Goal: Task Accomplishment & Management: Use online tool/utility

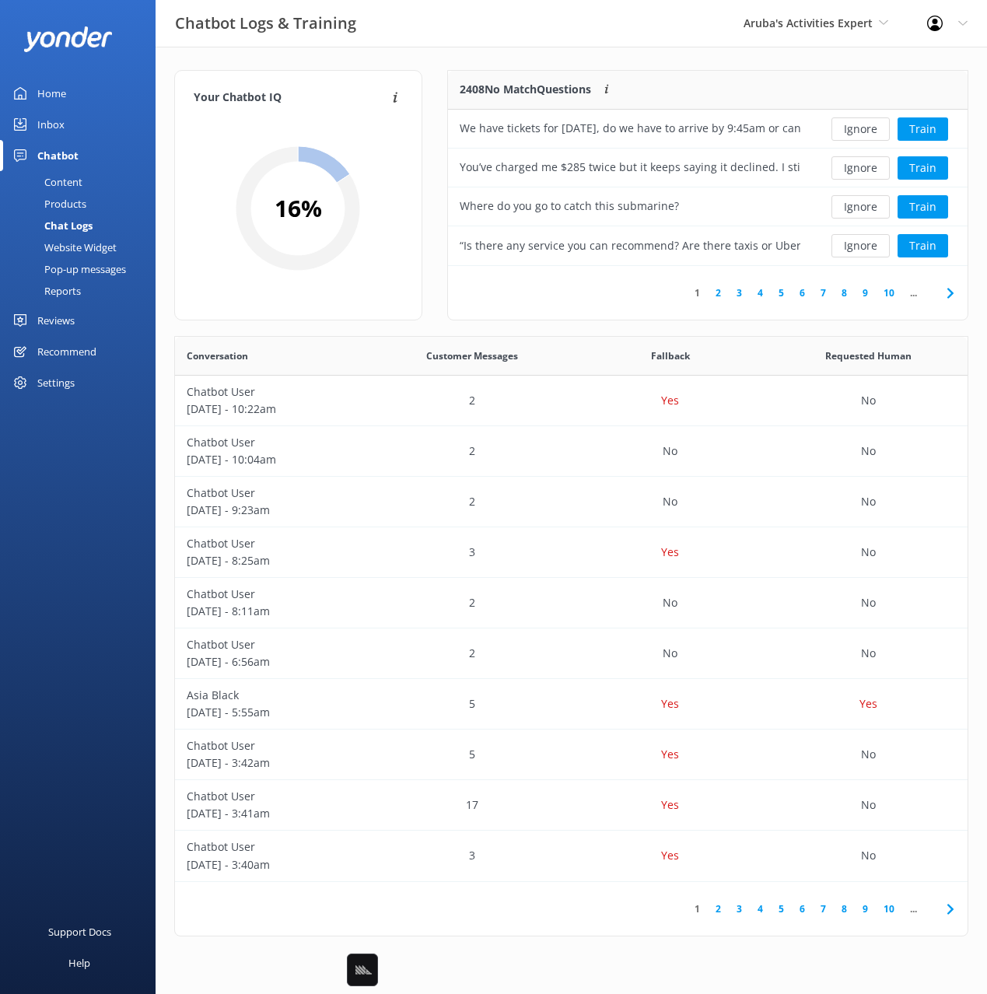
scroll to position [545, 793]
drag, startPoint x: 843, startPoint y: 19, endPoint x: 953, endPoint y: 119, distance: 148.7
click at [843, 18] on span "Aruba's Activities Expert" at bounding box center [808, 23] width 129 height 15
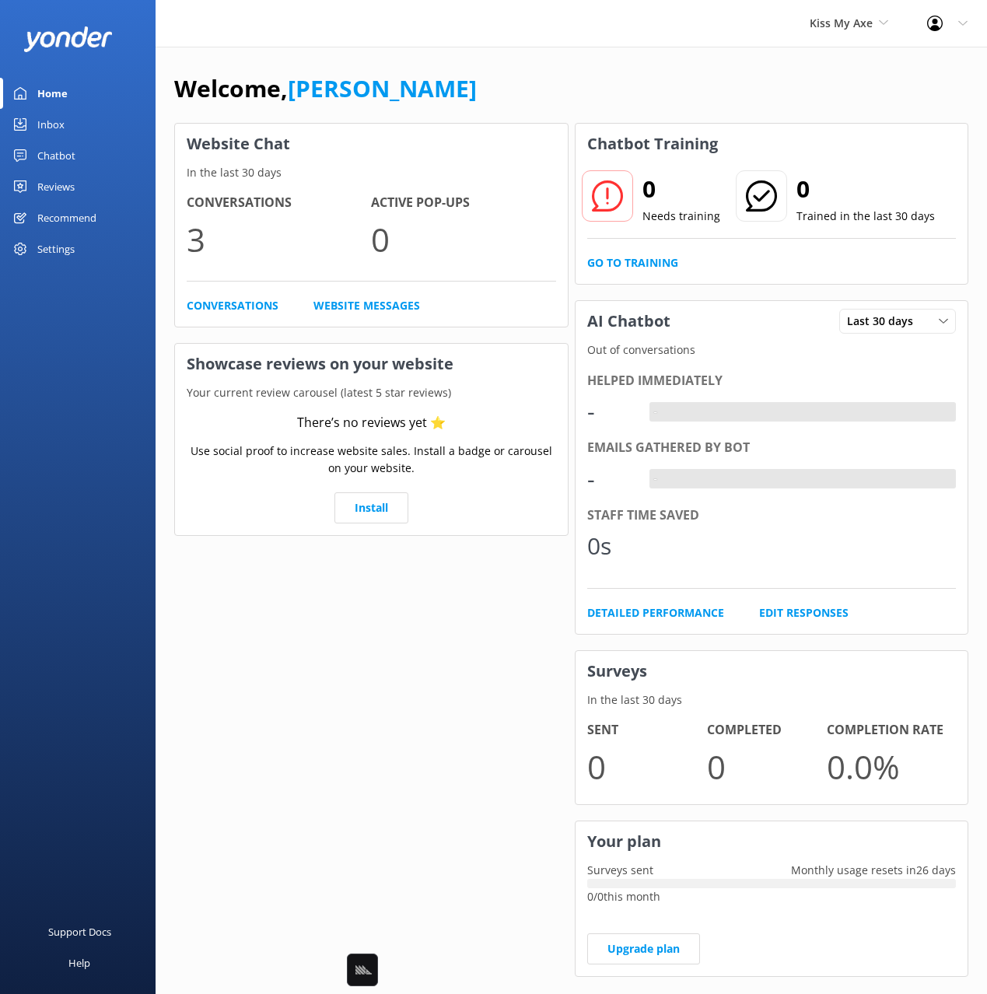
click at [49, 244] on div "Settings" at bounding box center [55, 248] width 37 height 31
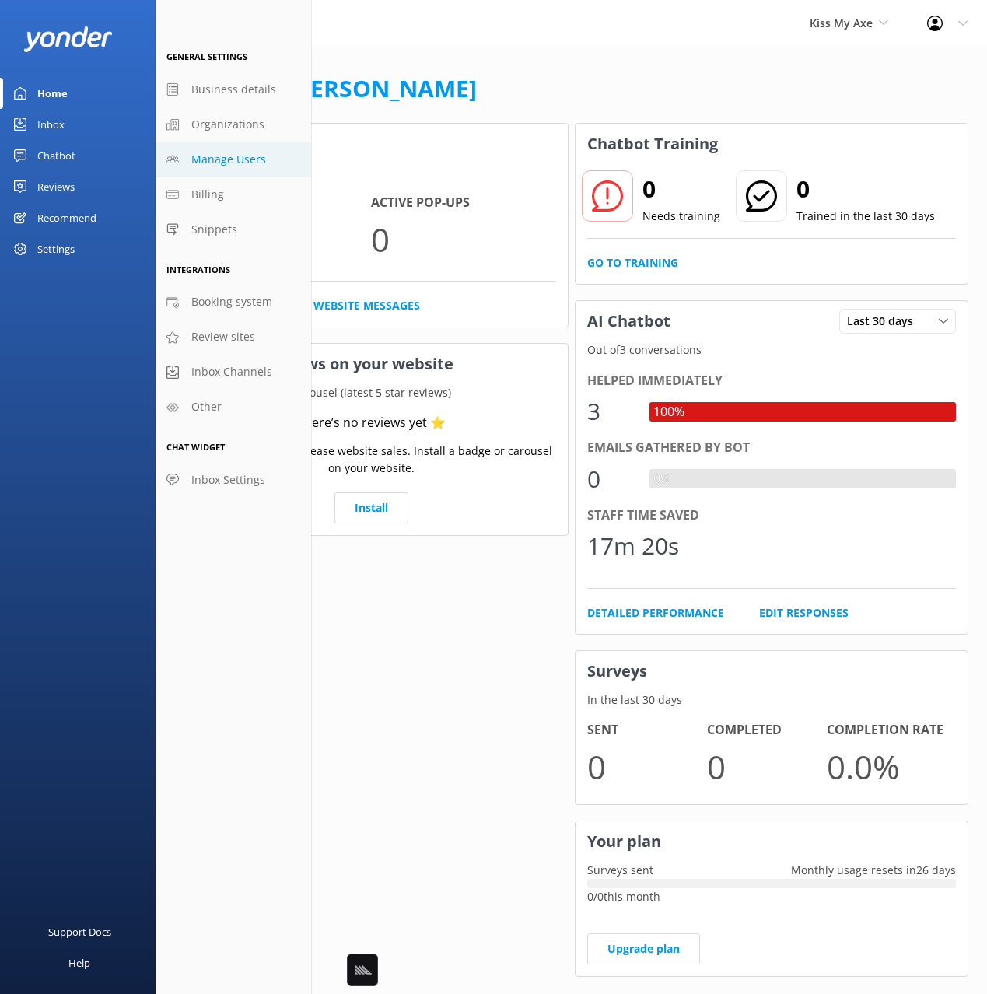
click at [222, 154] on span "Manage Users" at bounding box center [228, 159] width 75 height 17
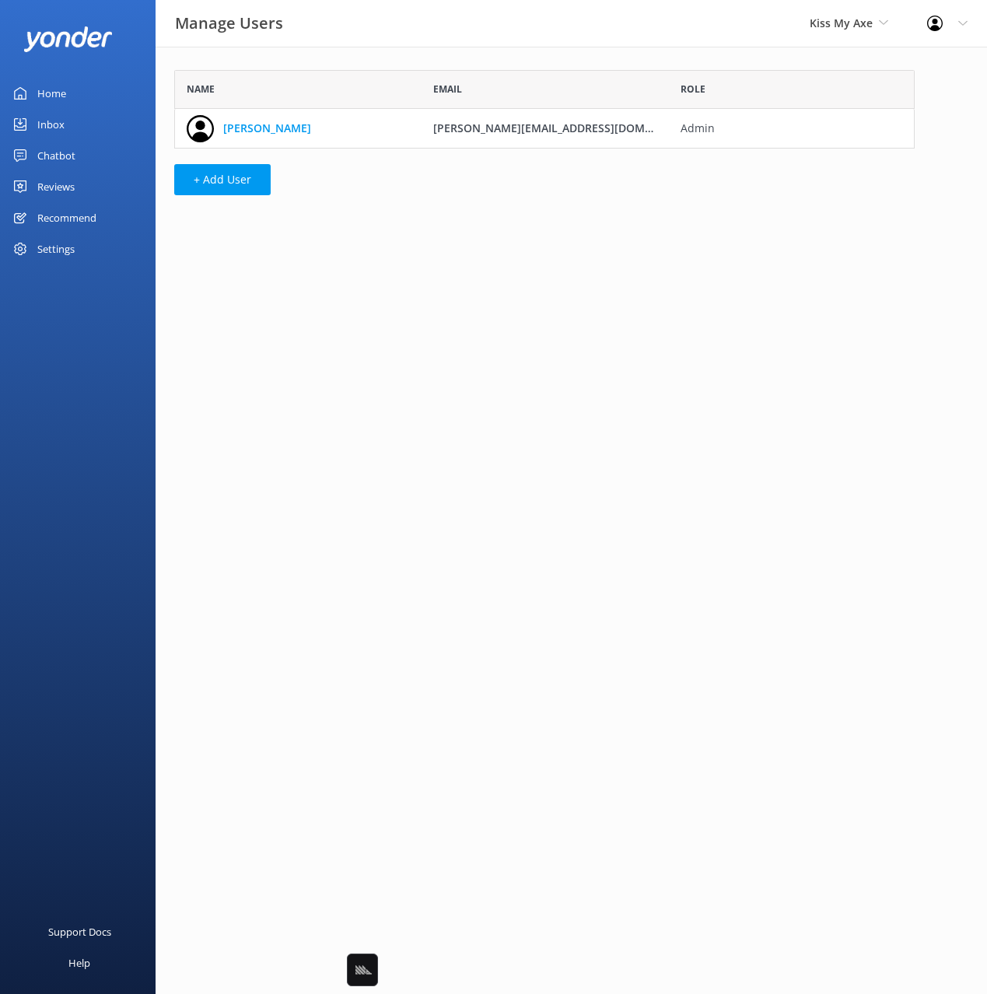
scroll to position [79, 741]
click at [341, 61] on div "Name Email Role Elisha elisha@kissmyaxe.com.au Admin + Add User" at bounding box center [545, 137] width 778 height 180
click at [95, 93] on link "Home" at bounding box center [78, 93] width 156 height 31
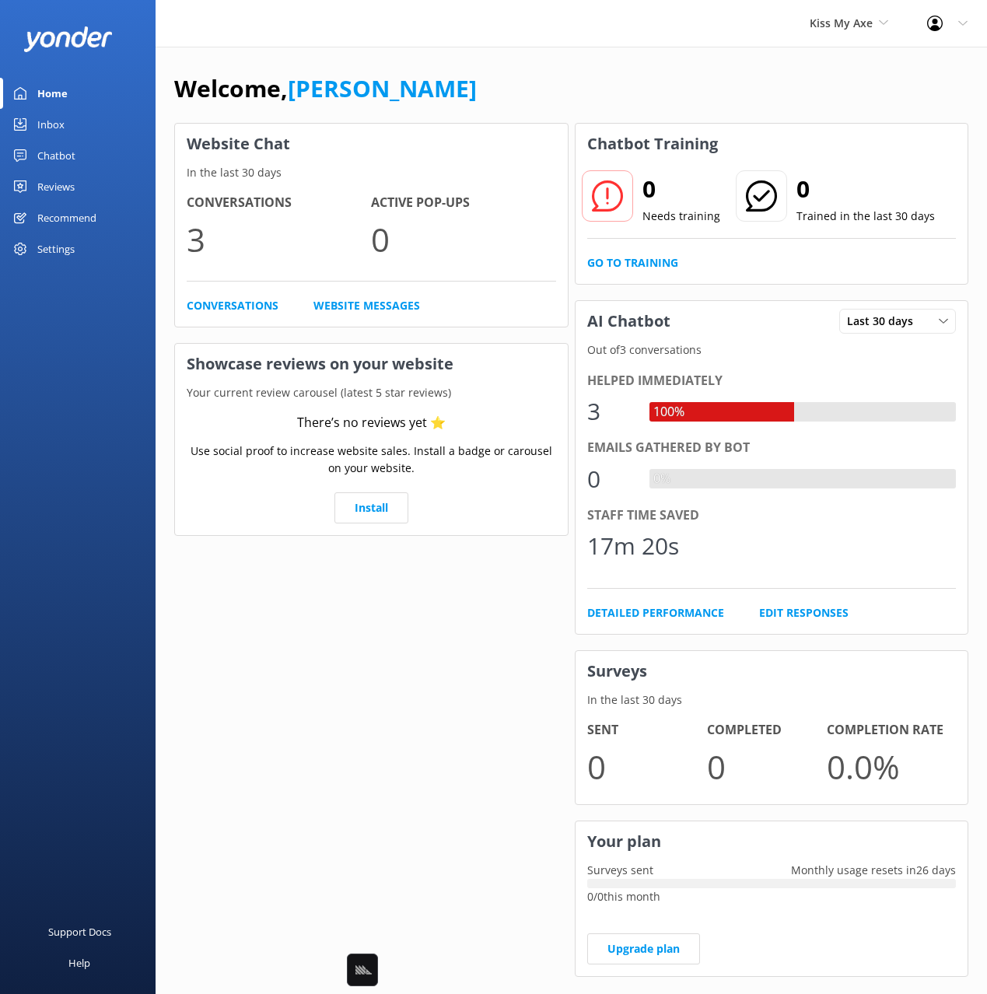
drag, startPoint x: 611, startPoint y: 93, endPoint x: 581, endPoint y: 87, distance: 30.8
click at [609, 93] on div "Welcome, Mikayla" at bounding box center [571, 96] width 794 height 53
drag, startPoint x: 556, startPoint y: 81, endPoint x: 331, endPoint y: 113, distance: 227.1
click at [552, 81] on div "Welcome, Mikayla" at bounding box center [571, 96] width 794 height 53
drag, startPoint x: 69, startPoint y: 153, endPoint x: 85, endPoint y: 151, distance: 15.7
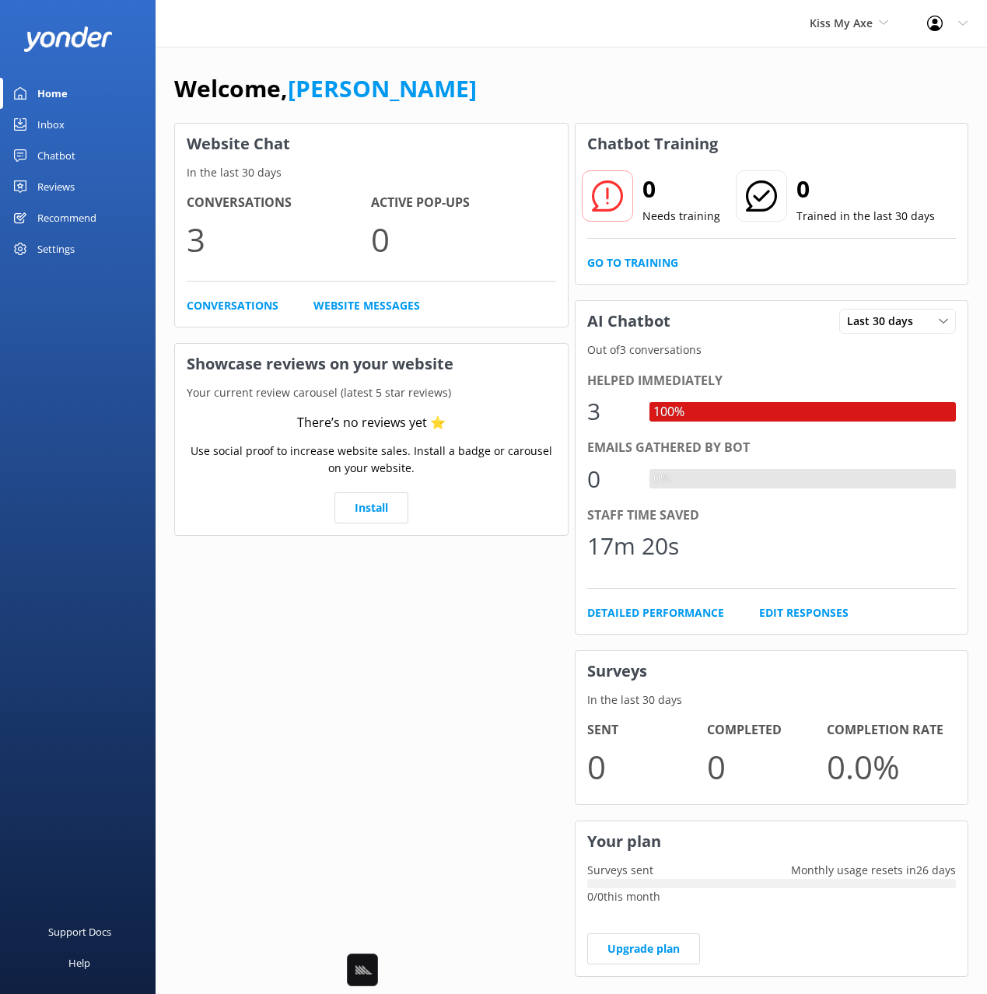
click at [71, 152] on div "Chatbot" at bounding box center [56, 155] width 38 height 31
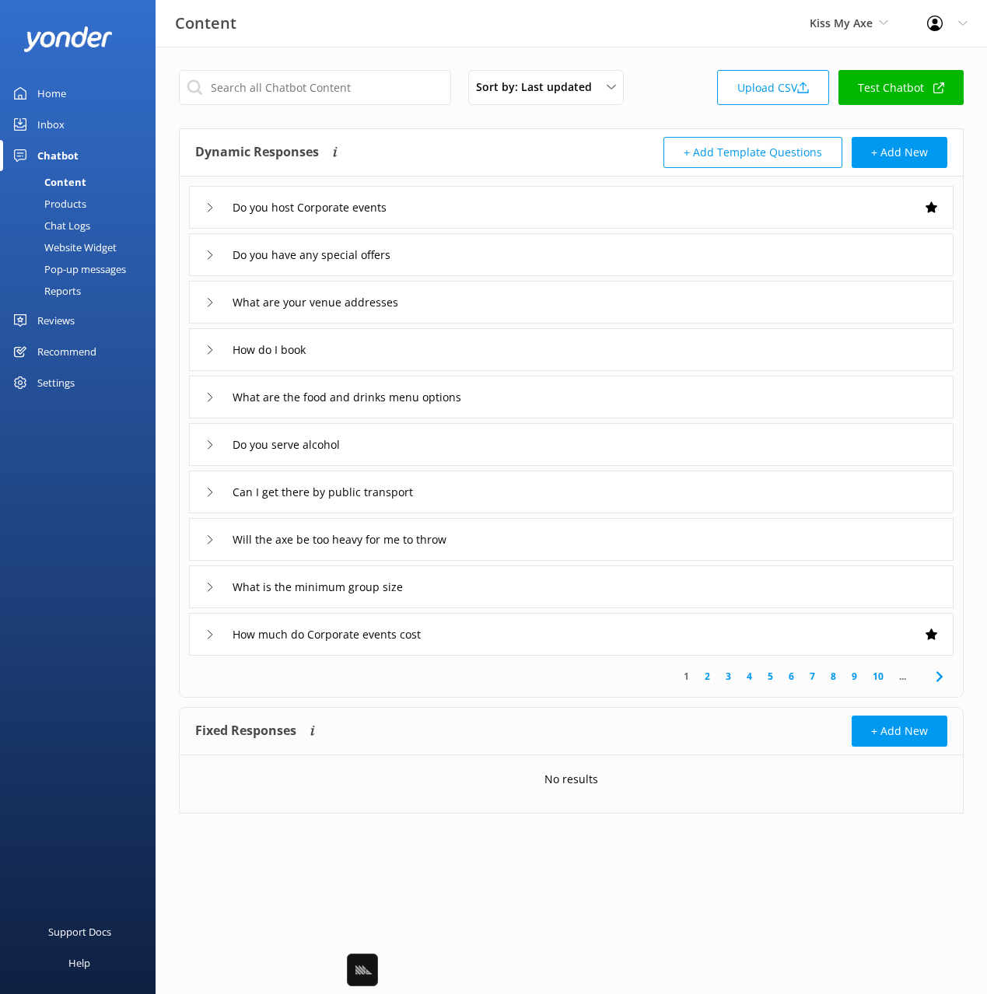
click at [628, 131] on div "Dynamic Responses The chatbot will generate a response based on the content inf…" at bounding box center [571, 152] width 783 height 47
click at [82, 208] on div "Products" at bounding box center [47, 204] width 77 height 22
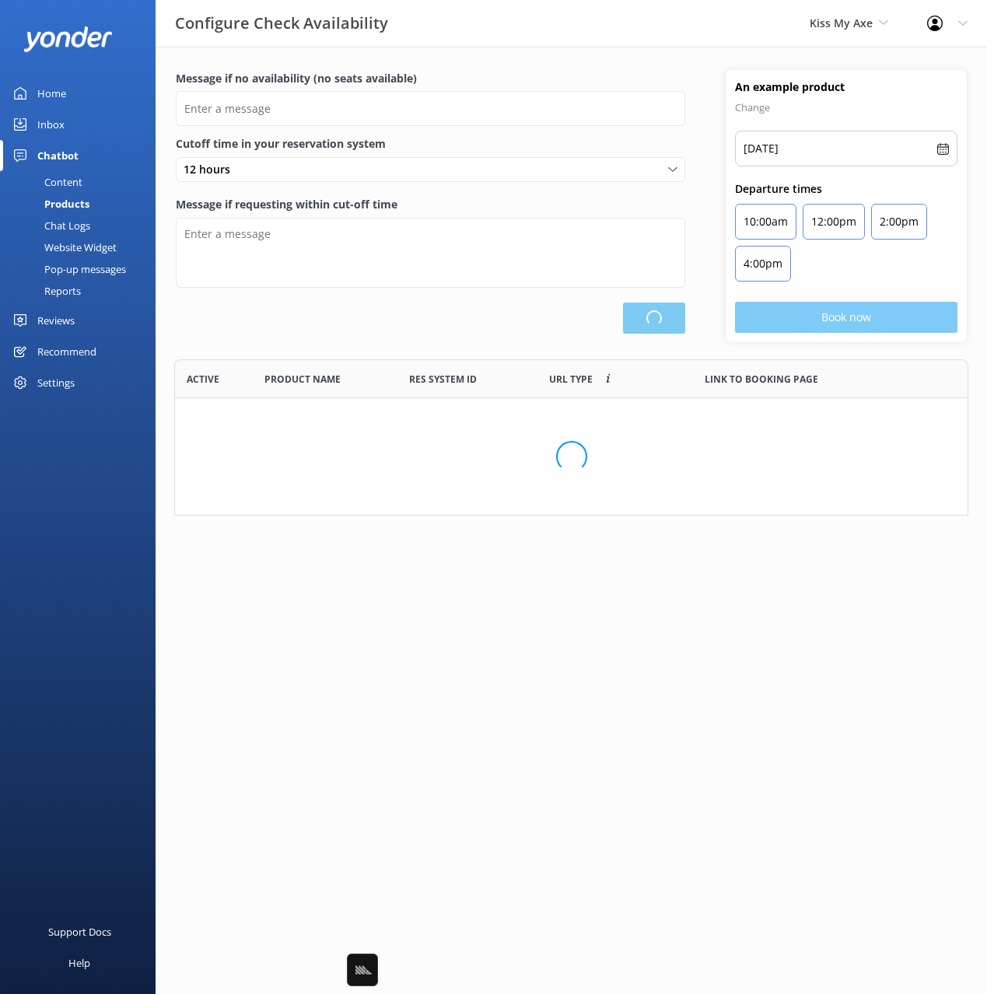
scroll to position [468, 793]
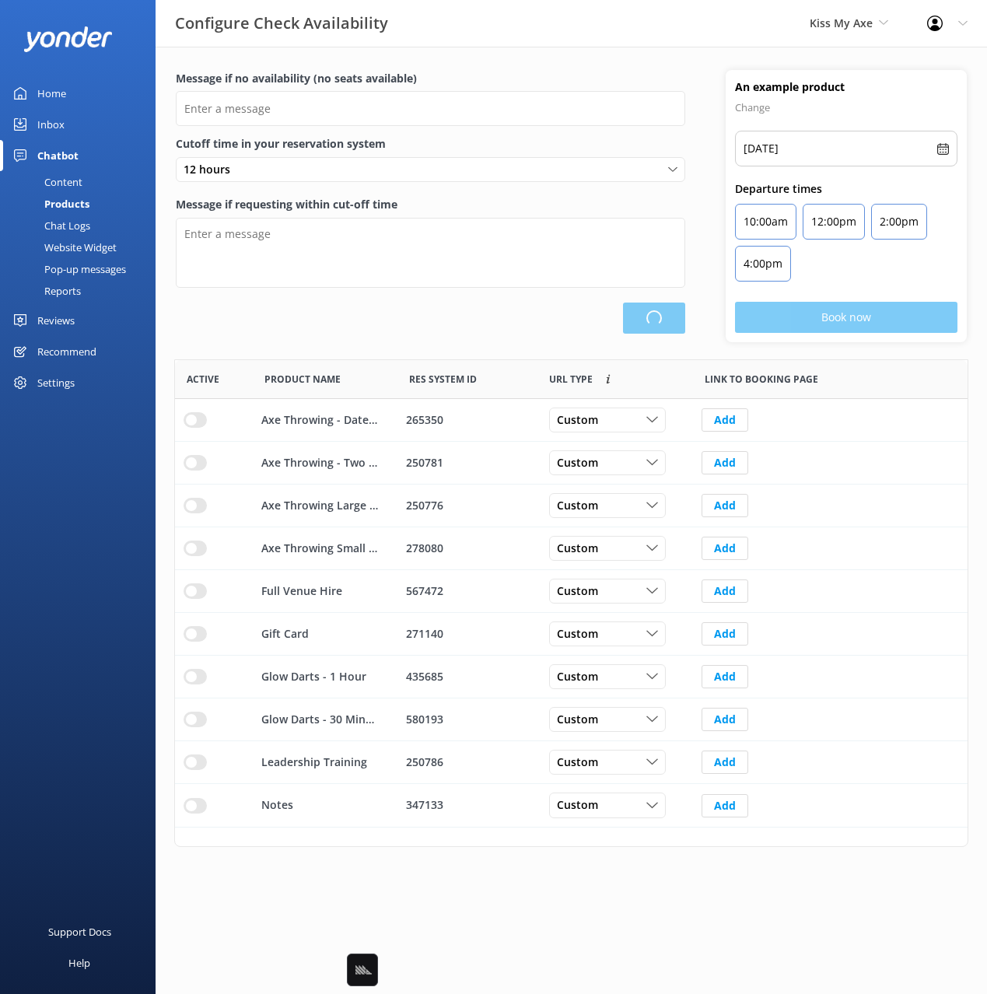
type input "There are no seats available, please check an alternative day"
type textarea "Our online booking system closes {hours} prior to departure. Please contact us …"
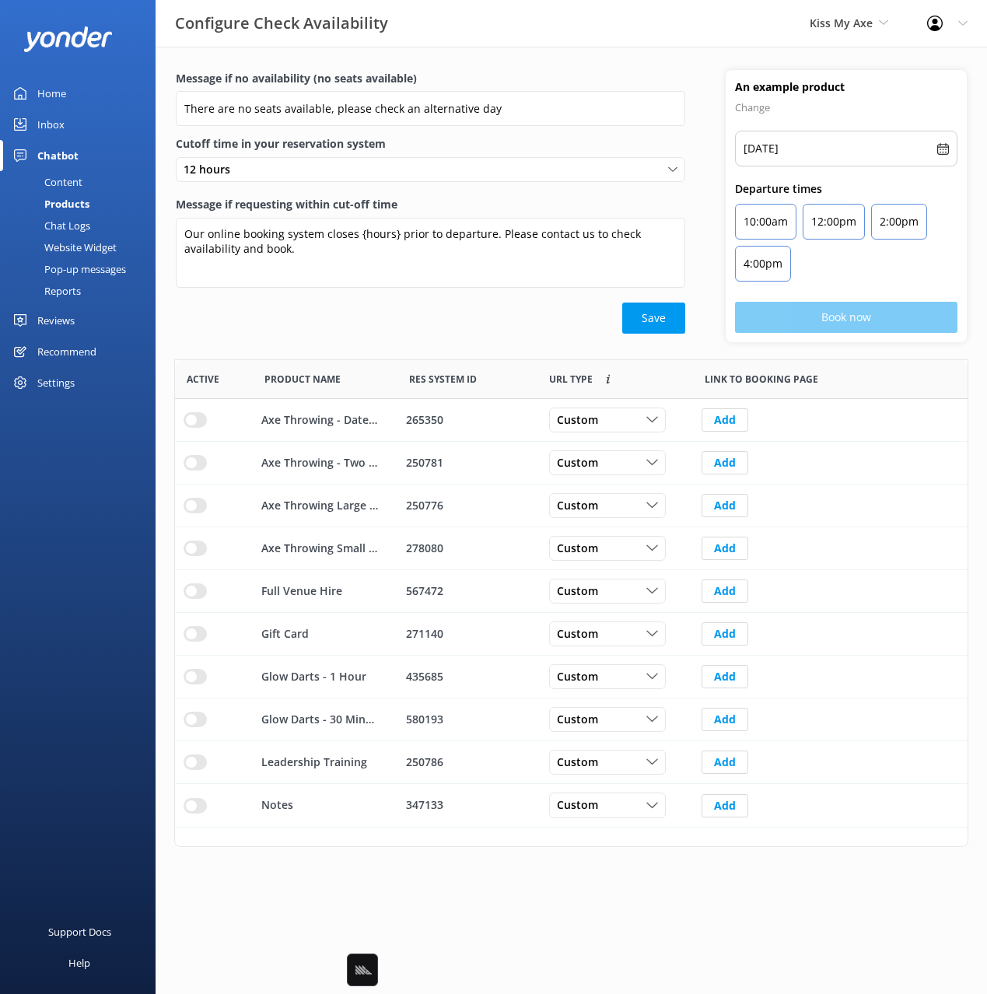
click at [390, 341] on div "Message if no availability (no seats available) There are no seats available, p…" at bounding box center [431, 206] width 550 height 272
click at [498, 292] on div "Our online booking system closes {hours} prior to departure. Please contact us …" at bounding box center [431, 256] width 510 height 76
click at [447, 322] on div "Save" at bounding box center [431, 318] width 510 height 31
drag, startPoint x: 506, startPoint y: 340, endPoint x: 493, endPoint y: 331, distance: 16.2
click at [506, 339] on div "Message if no availability (no seats available) There are no seats available, p…" at bounding box center [431, 206] width 550 height 272
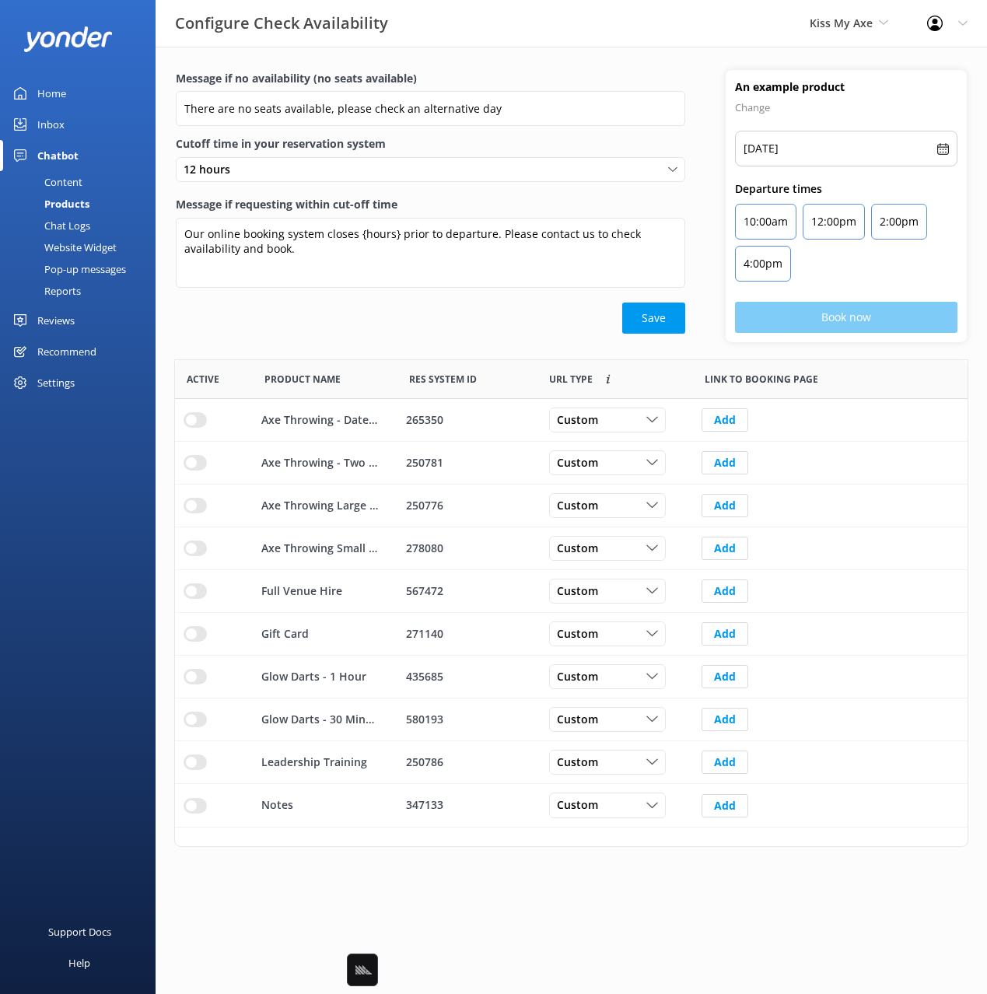
click at [71, 121] on link "Inbox" at bounding box center [78, 124] width 156 height 31
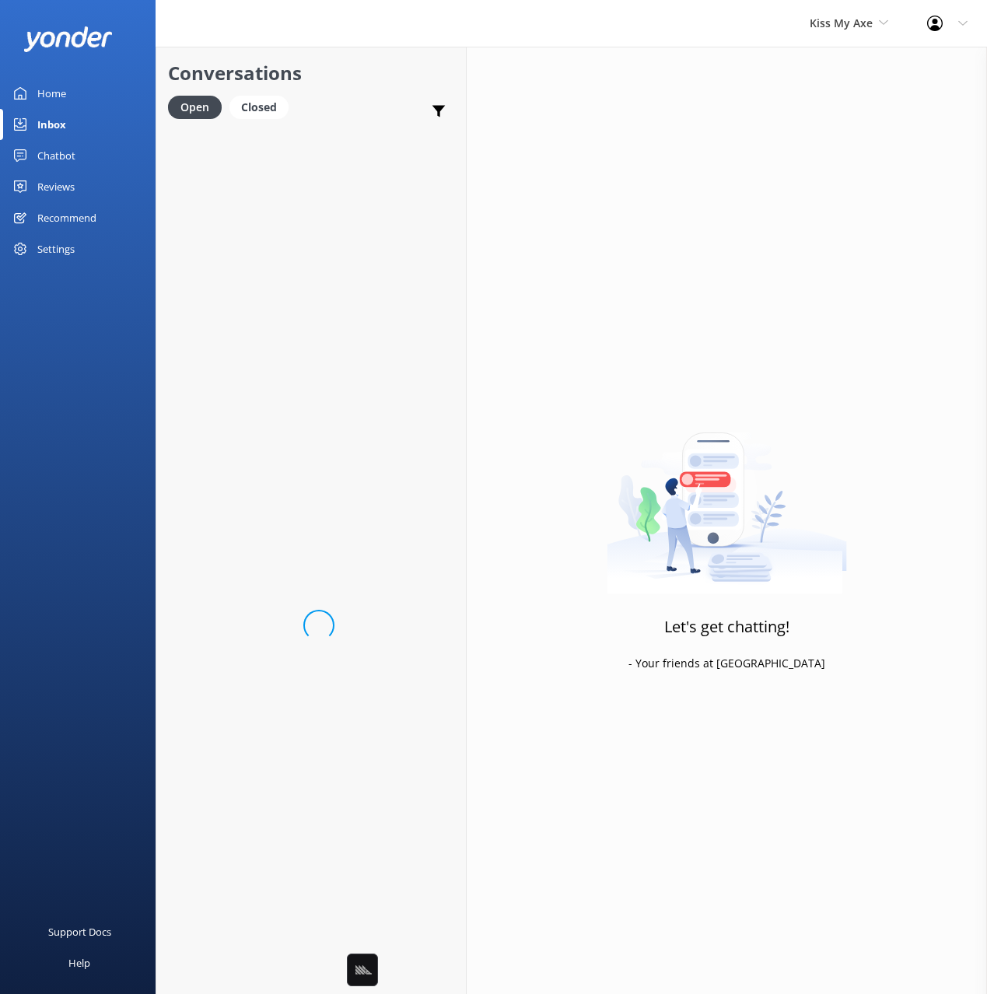
click at [52, 95] on div "Home" at bounding box center [51, 93] width 29 height 31
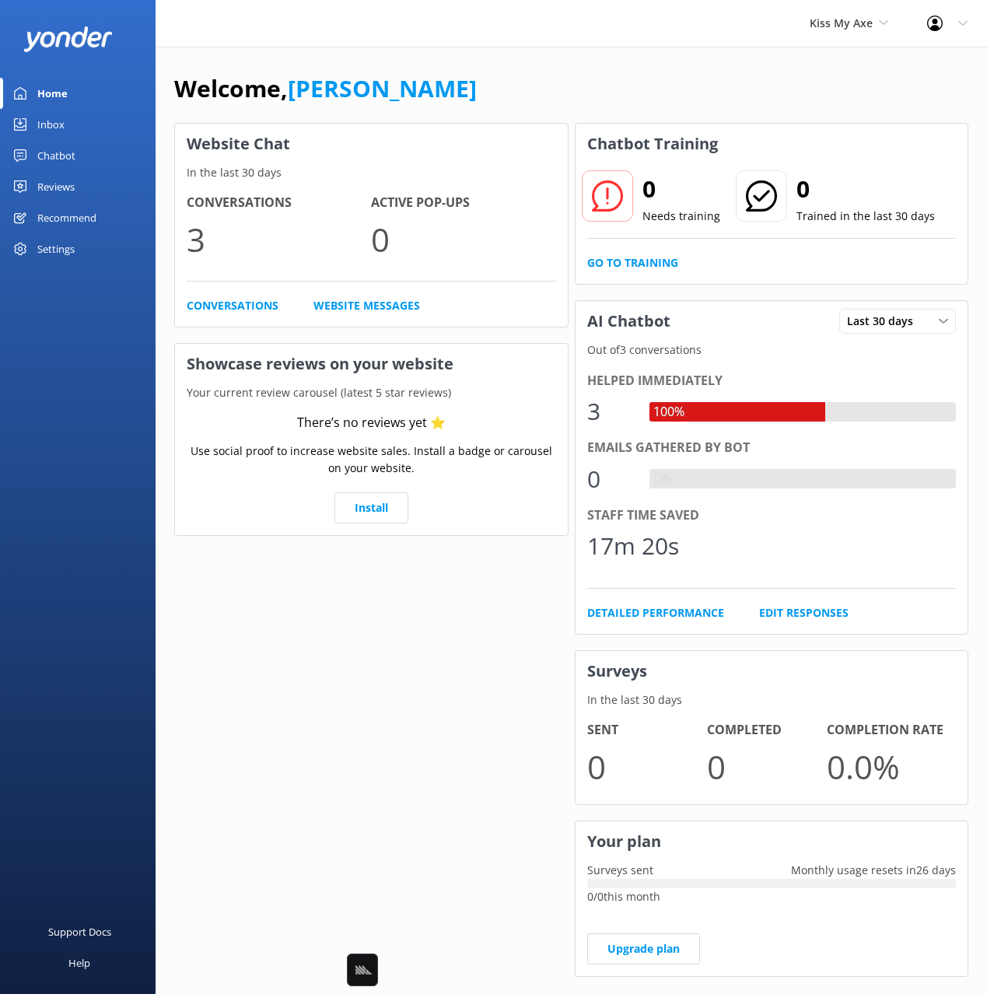
click at [478, 82] on div "Welcome, Mikayla" at bounding box center [571, 96] width 794 height 53
click at [604, 70] on div "Welcome, Mikayla" at bounding box center [571, 96] width 794 height 53
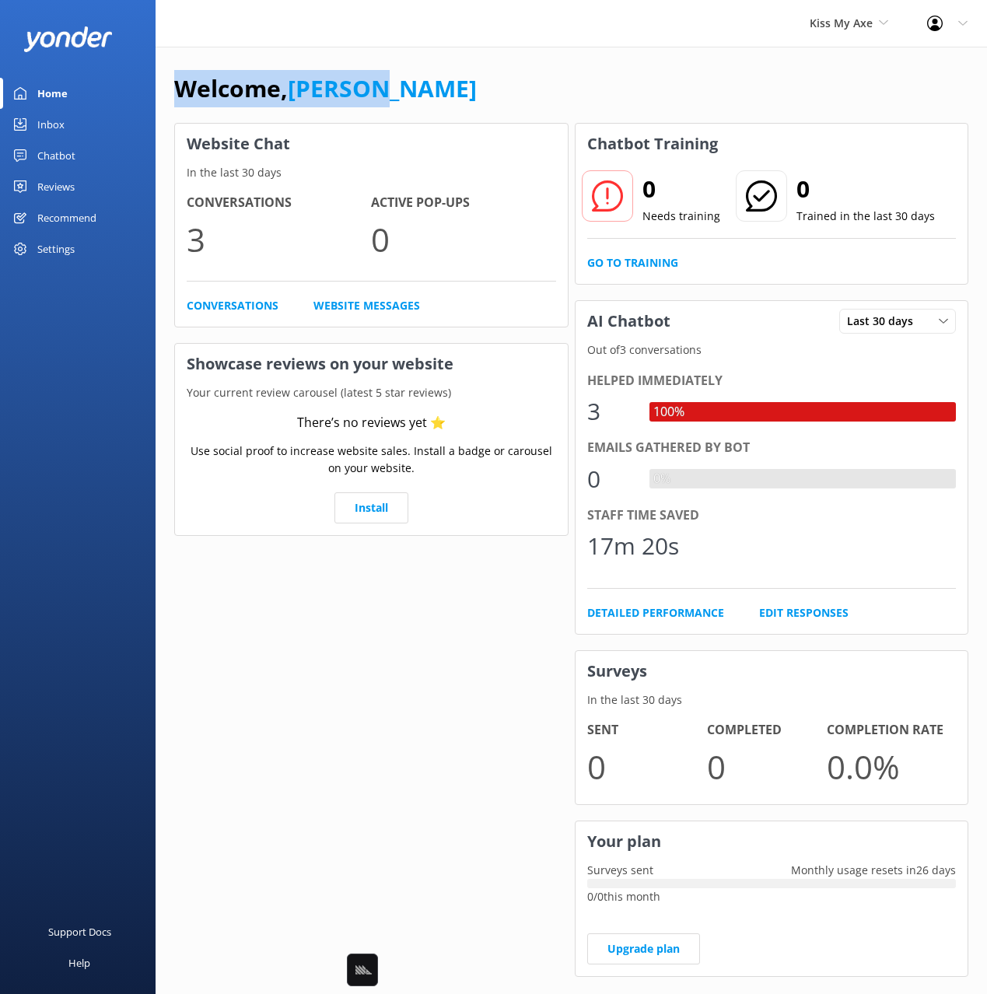
click at [75, 152] on div "Chatbot" at bounding box center [56, 155] width 38 height 31
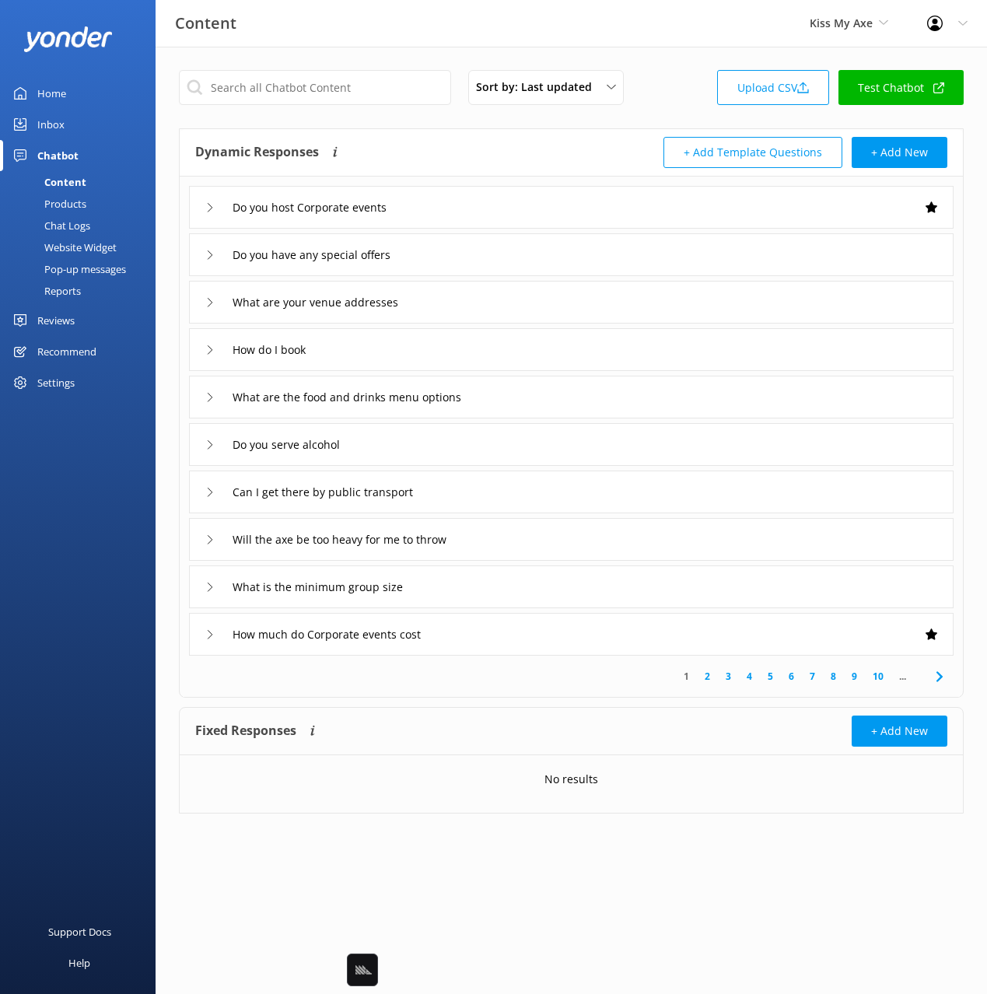
click at [464, 144] on div "Dynamic Responses The chatbot will generate a response based on the content inf…" at bounding box center [383, 152] width 376 height 31
click at [112, 250] on div "Website Widget" at bounding box center [62, 247] width 107 height 22
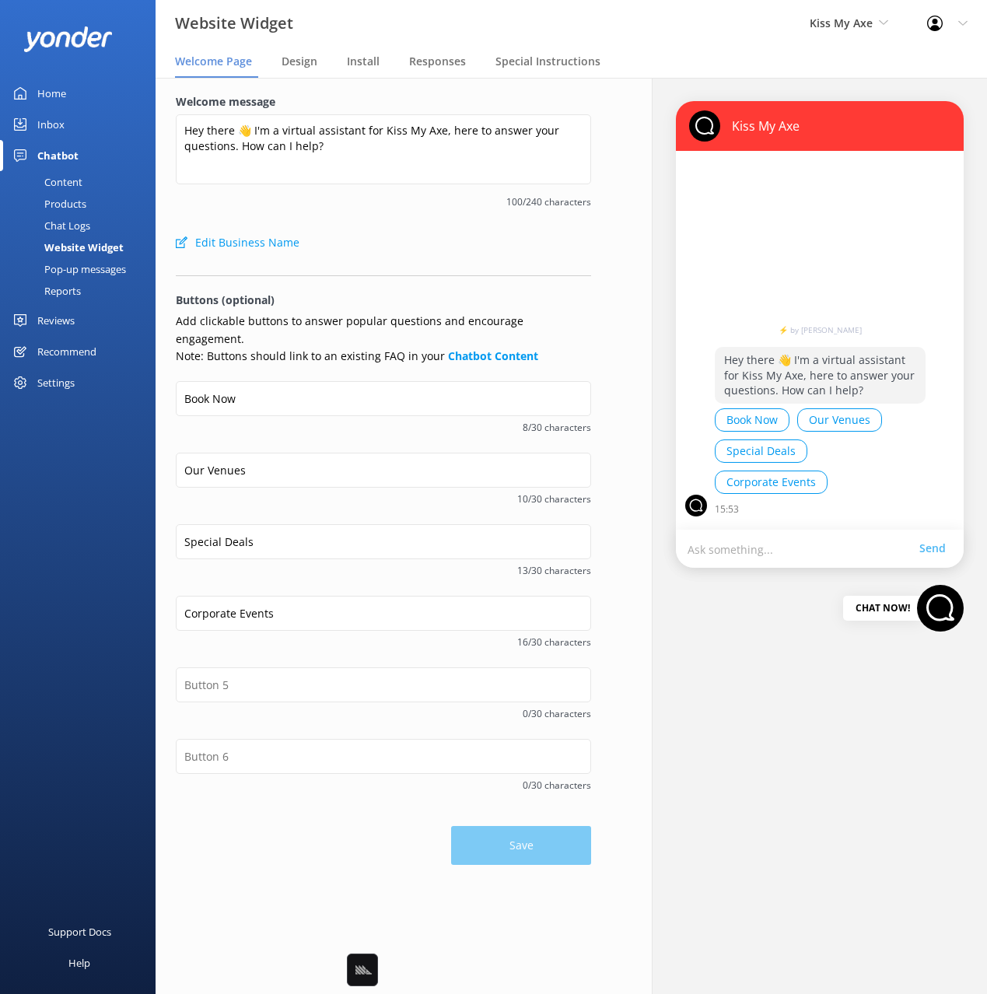
click at [107, 271] on div "Pop-up messages" at bounding box center [67, 269] width 117 height 22
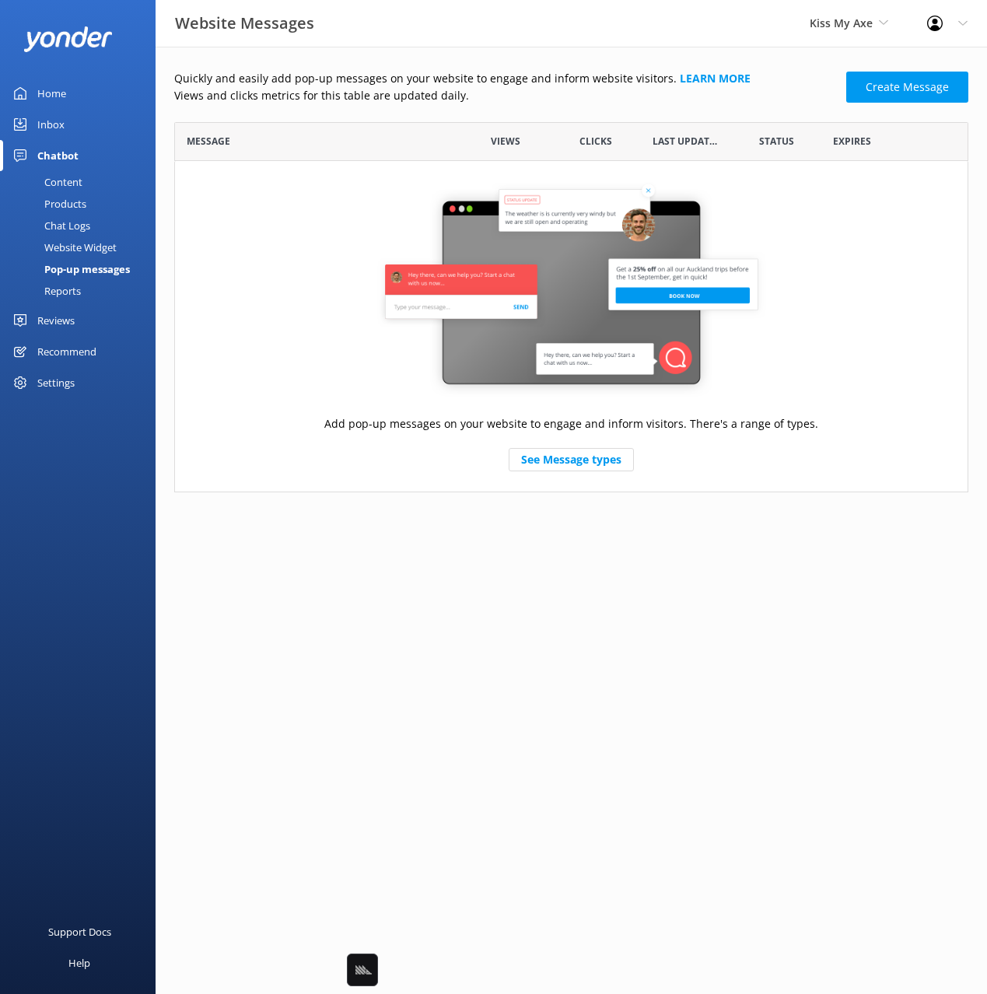
scroll to position [370, 794]
click at [886, 86] on link "Create Message" at bounding box center [907, 87] width 122 height 31
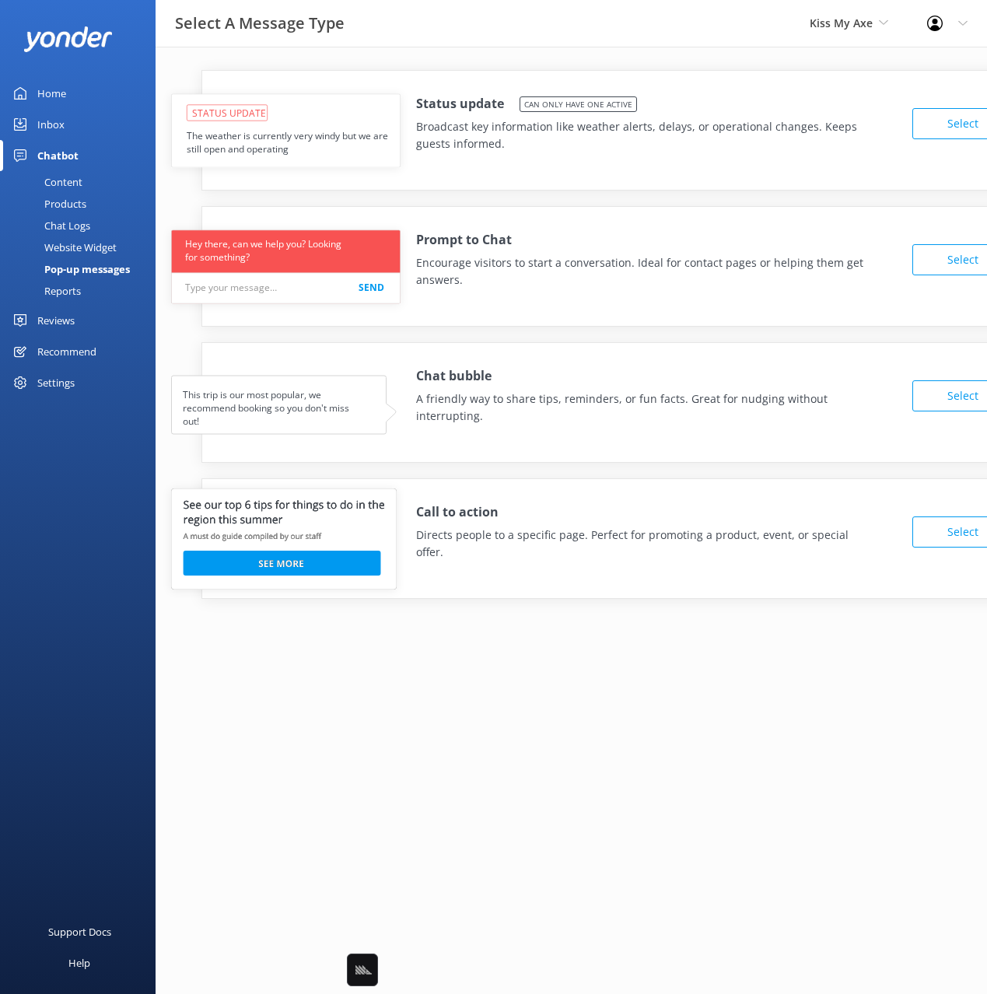
drag, startPoint x: 433, startPoint y: 61, endPoint x: 441, endPoint y: 73, distance: 14.5
click at [433, 61] on div "Status update Can only have one active Broadcast key information like weather a…" at bounding box center [572, 346] width 832 height 599
drag, startPoint x: 964, startPoint y: 201, endPoint x: 986, endPoint y: 197, distance: 22.3
click at [965, 201] on div "Status update Can only have one active Broadcast key information like weather a…" at bounding box center [571, 334] width 794 height 529
click at [924, 621] on div "Status update Can only have one active Broadcast key information like weather a…" at bounding box center [571, 346] width 831 height 599
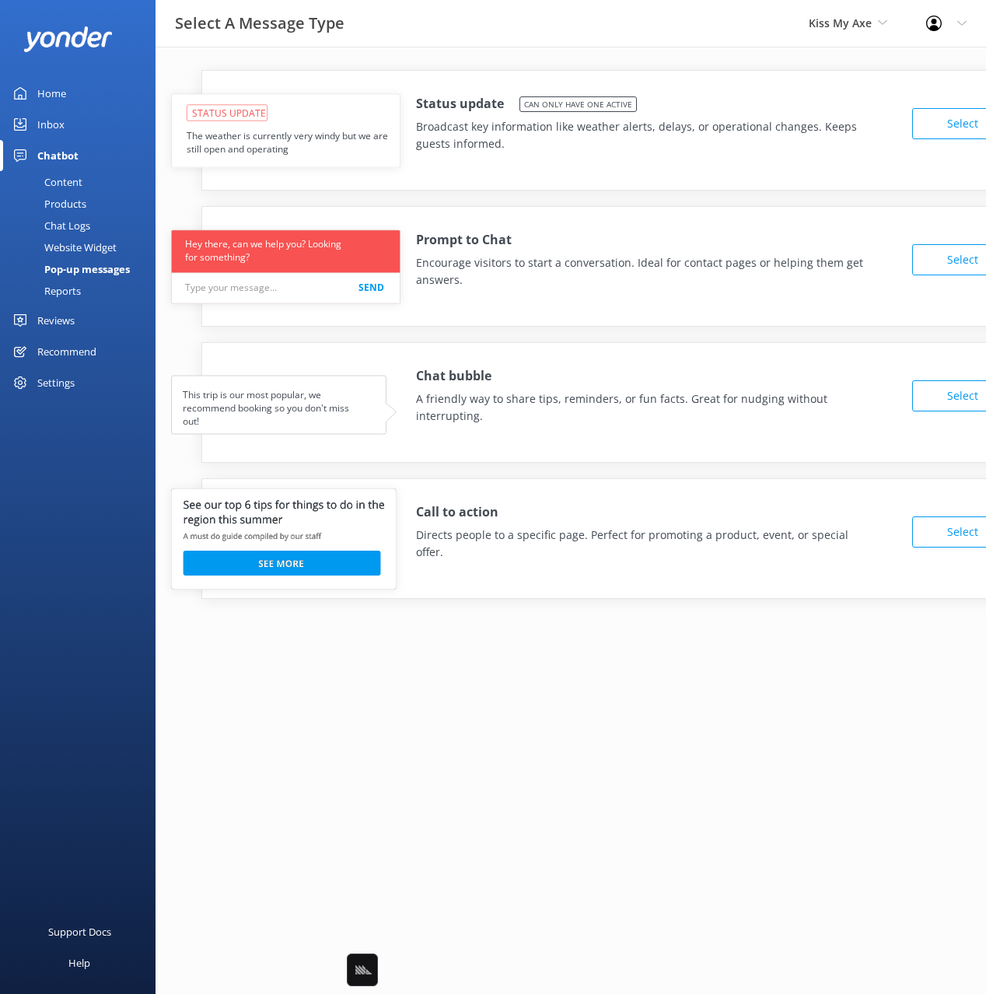
drag, startPoint x: 750, startPoint y: 741, endPoint x: 756, endPoint y: 748, distance: 9.4
click at [750, 741] on html "Select A Message Type Kiss My Axe Black Cat Cruises Banff Airporter Internation…" at bounding box center [493, 497] width 986 height 994
click at [692, 296] on div "Prompt to Chat Encourage visitors to start a conversation. Ideal for contact pa…" at bounding box center [619, 255] width 835 height 97
drag, startPoint x: 676, startPoint y: 96, endPoint x: 754, endPoint y: 101, distance: 78.0
click at [677, 96] on div "Status update Can only have one active Broadcast key information like weather a…" at bounding box center [654, 123] width 477 height 58
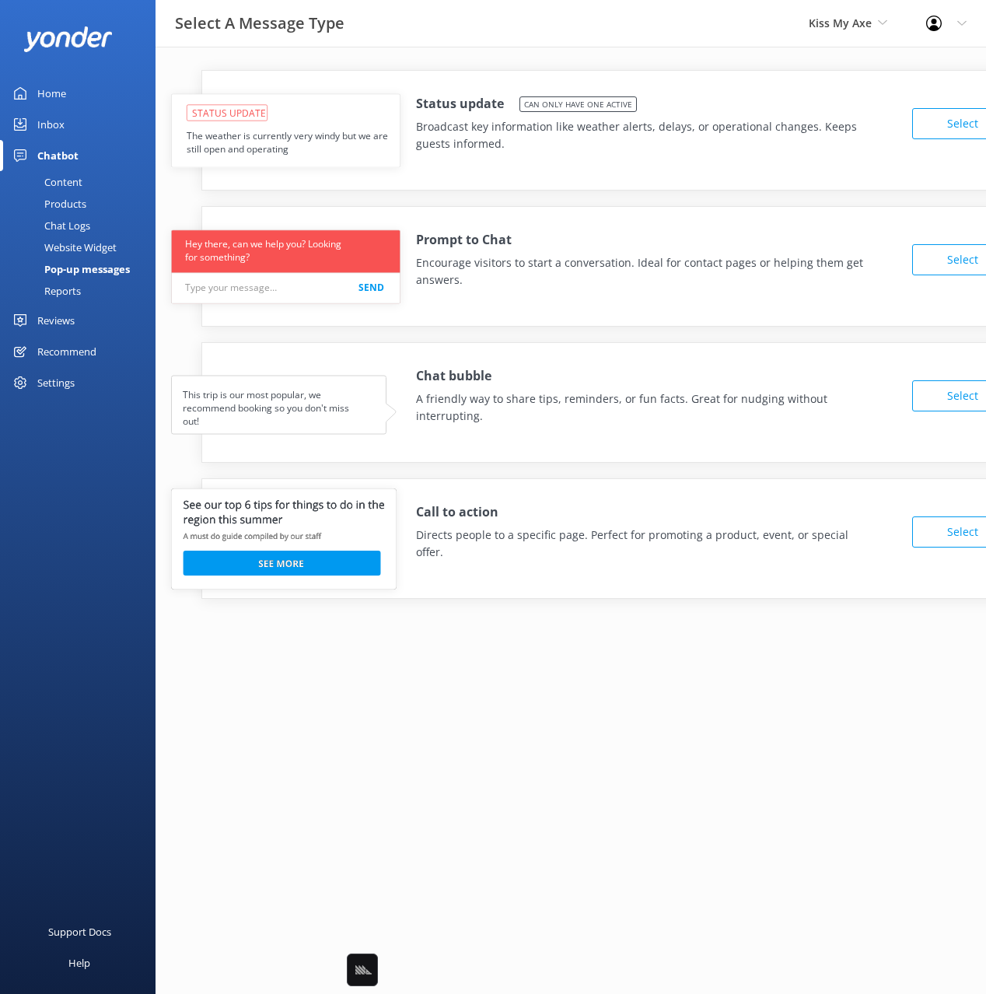
click at [954, 124] on button "Select" at bounding box center [962, 123] width 101 height 31
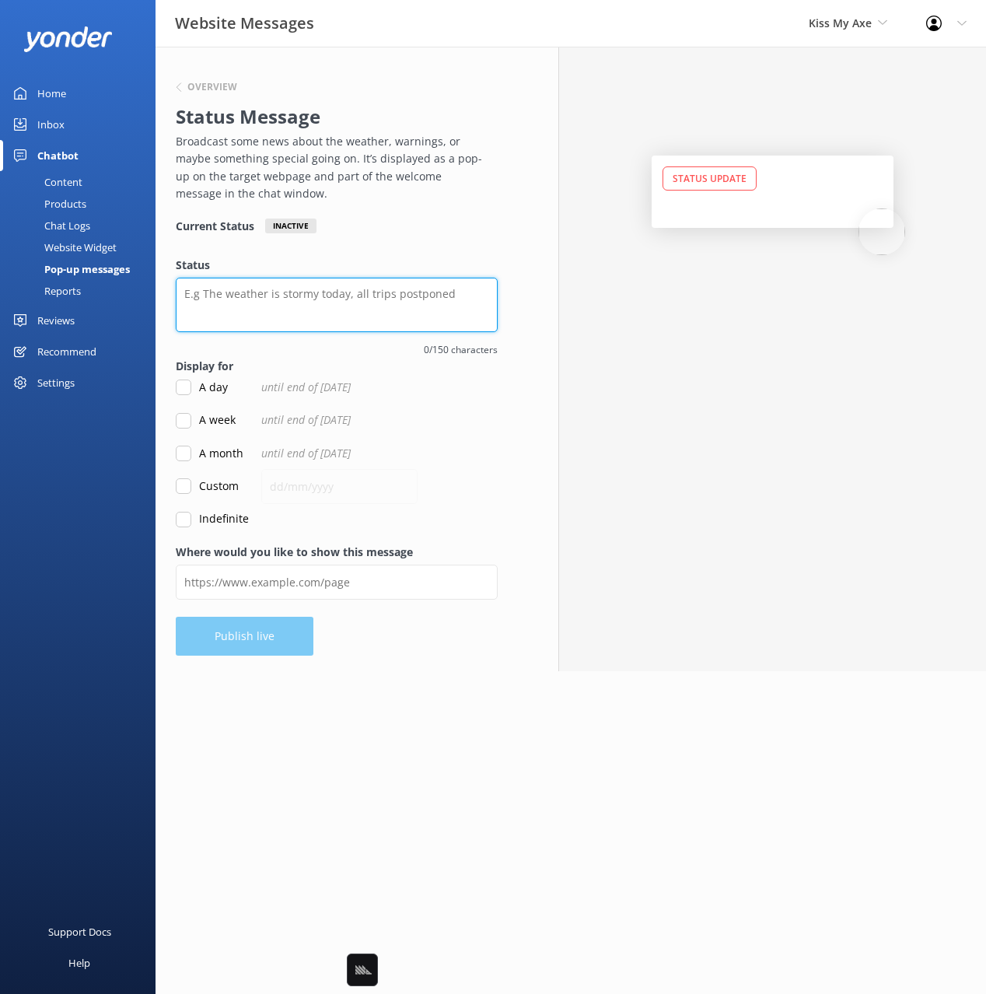
click at [393, 306] on textarea "Status" at bounding box center [337, 305] width 322 height 54
click at [214, 87] on h6 "Overview" at bounding box center [212, 86] width 50 height 9
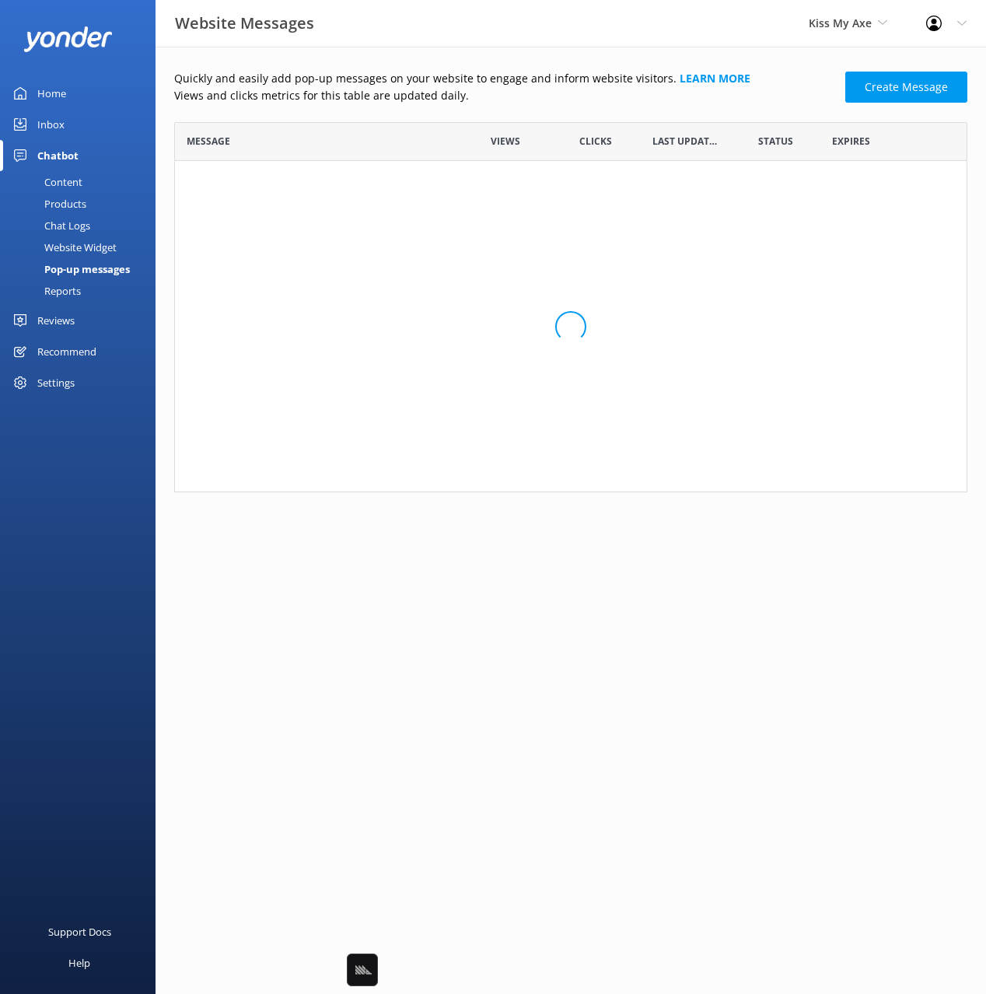
scroll to position [370, 793]
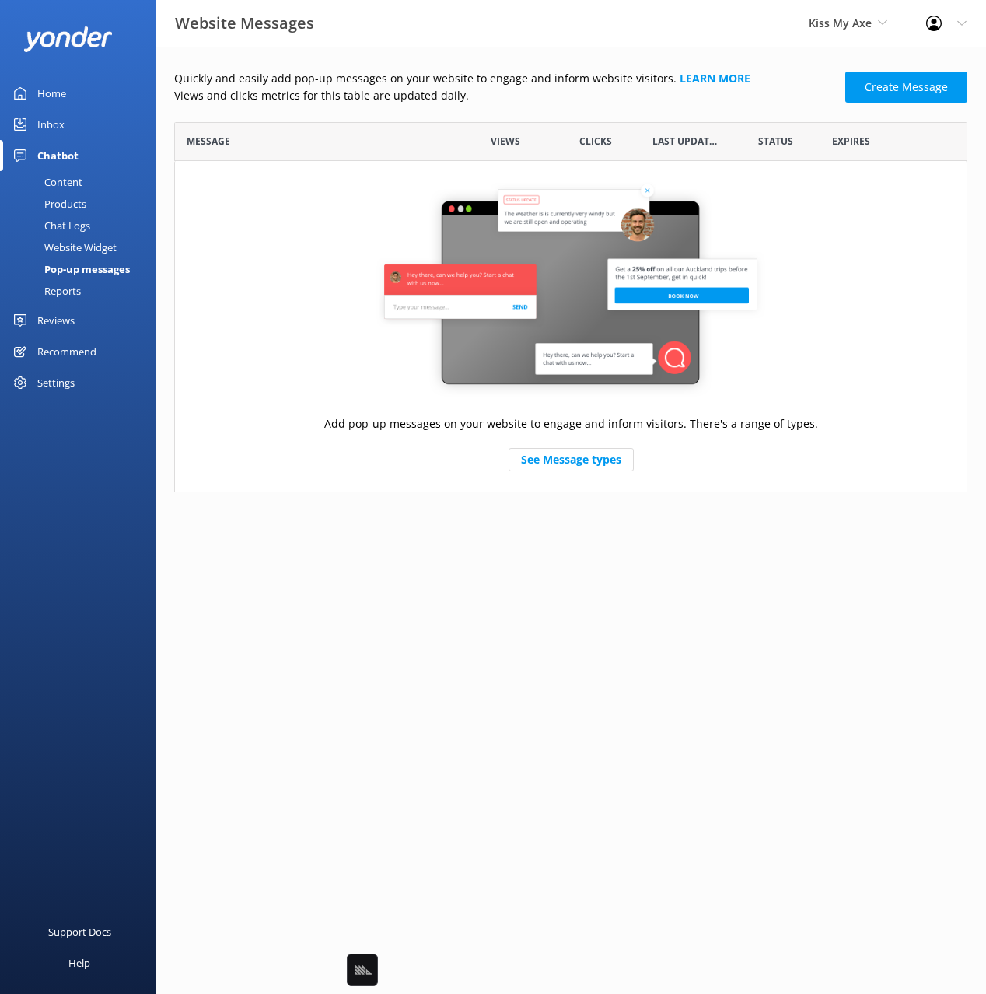
click at [773, 87] on p "Views and clicks metrics for this table are updated daily." at bounding box center [505, 95] width 662 height 17
click at [881, 82] on link "Create Message" at bounding box center [907, 87] width 122 height 31
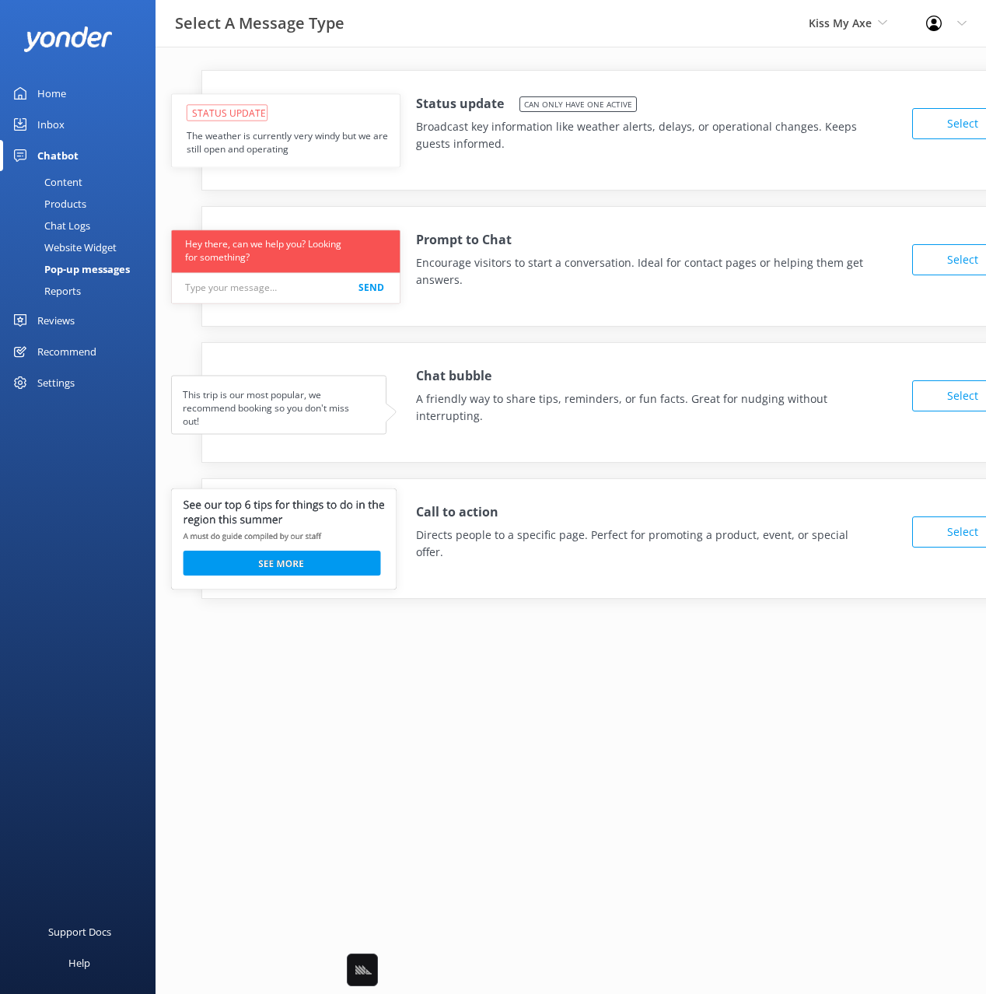
click at [495, 135] on p "Broadcast key information like weather alerts, delays, or operational changes. …" at bounding box center [643, 135] width 454 height 35
click at [958, 121] on button "Select" at bounding box center [962, 123] width 101 height 31
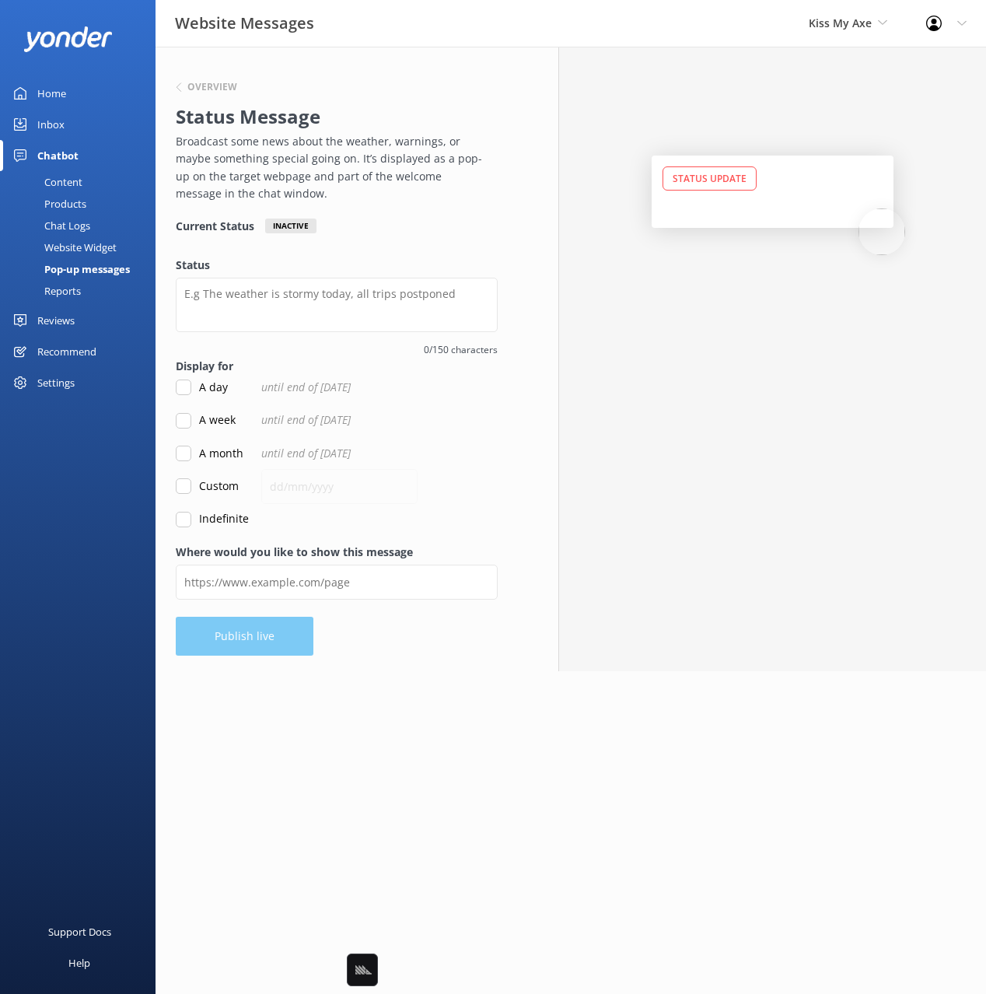
click at [316, 162] on p "Broadcast some news about the weather, warnings, or maybe something special goi…" at bounding box center [333, 168] width 314 height 70
click at [219, 84] on h6 "Overview" at bounding box center [212, 86] width 50 height 9
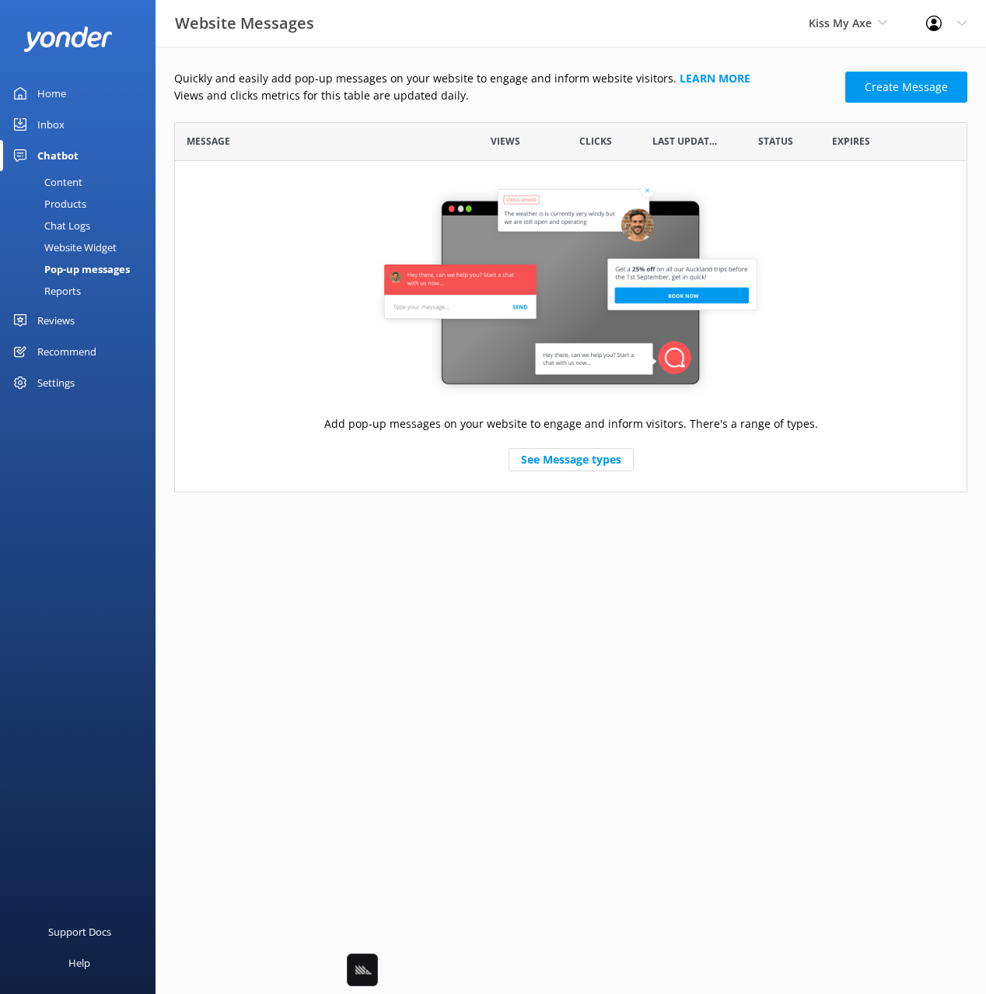
scroll to position [370, 793]
click at [902, 99] on link "Create Message" at bounding box center [907, 87] width 122 height 31
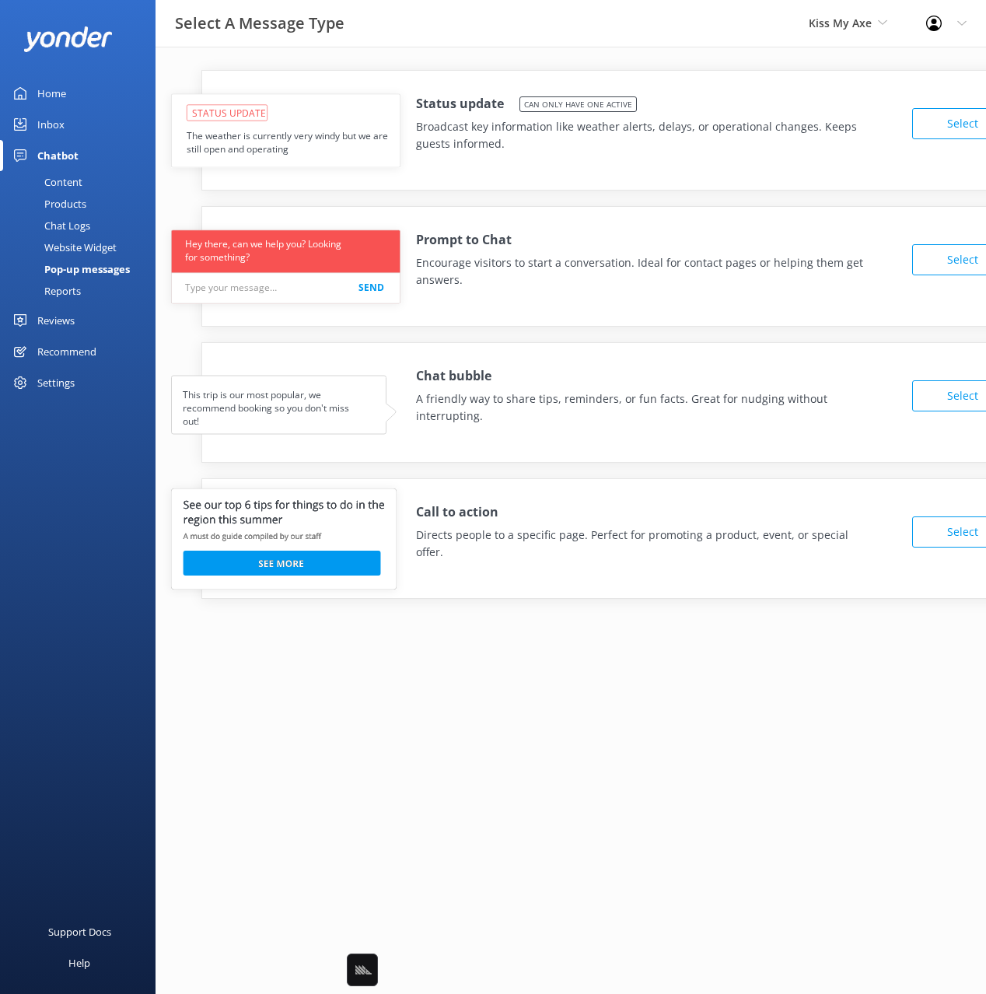
drag, startPoint x: 847, startPoint y: 355, endPoint x: 858, endPoint y: 240, distance: 115.6
click at [847, 354] on div "Chat bubble A friendly way to share tips, reminders, or fun facts. Great for nu…" at bounding box center [619, 391] width 835 height 97
drag, startPoint x: 794, startPoint y: 426, endPoint x: 904, endPoint y: 393, distance: 114.4
click at [797, 424] on div "Chat bubble A friendly way to share tips, reminders, or fun facts. Great for nu…" at bounding box center [619, 391] width 835 height 97
click at [942, 398] on button "Select" at bounding box center [962, 395] width 101 height 31
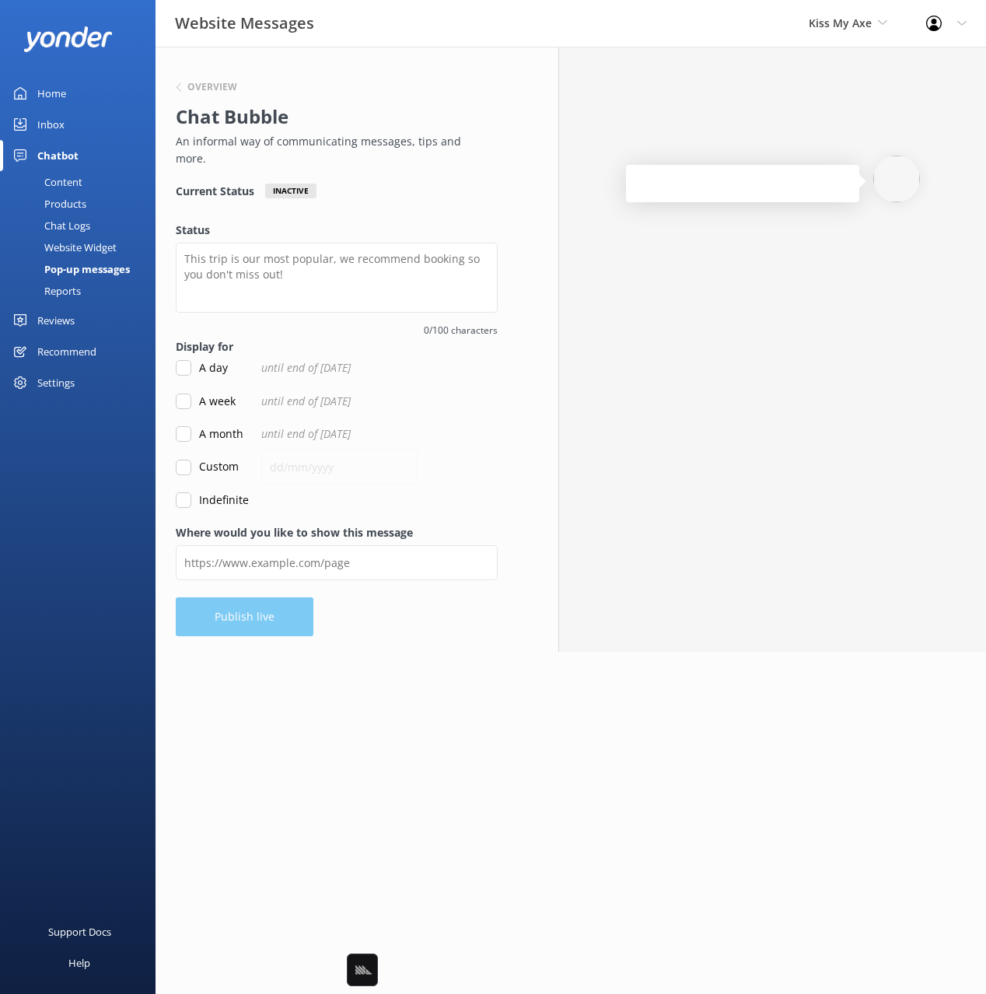
click at [365, 192] on div "Overview Chat Bubble An informal way of communicating messages, tips and more. …" at bounding box center [337, 285] width 322 height 447
click at [383, 194] on div "Overview Chat Bubble An informal way of communicating messages, tips and more. …" at bounding box center [337, 285] width 322 height 447
click at [384, 191] on div "Overview Chat Bubble An informal way of communicating messages, tips and more. …" at bounding box center [337, 285] width 322 height 447
drag, startPoint x: 384, startPoint y: 191, endPoint x: 317, endPoint y: 145, distance: 81.6
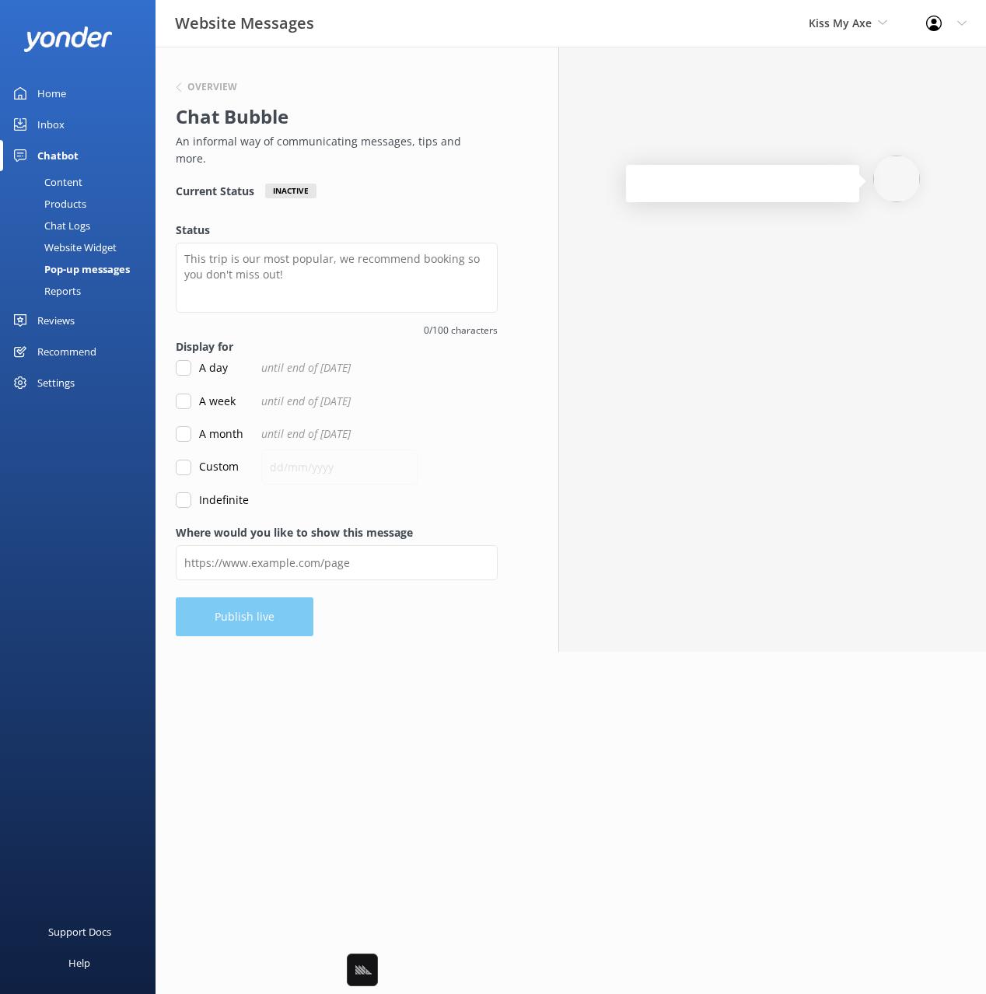
click at [383, 191] on div "Overview Chat Bubble An informal way of communicating messages, tips and more. …" at bounding box center [337, 285] width 322 height 447
click at [209, 82] on h6 "Overview" at bounding box center [212, 86] width 50 height 9
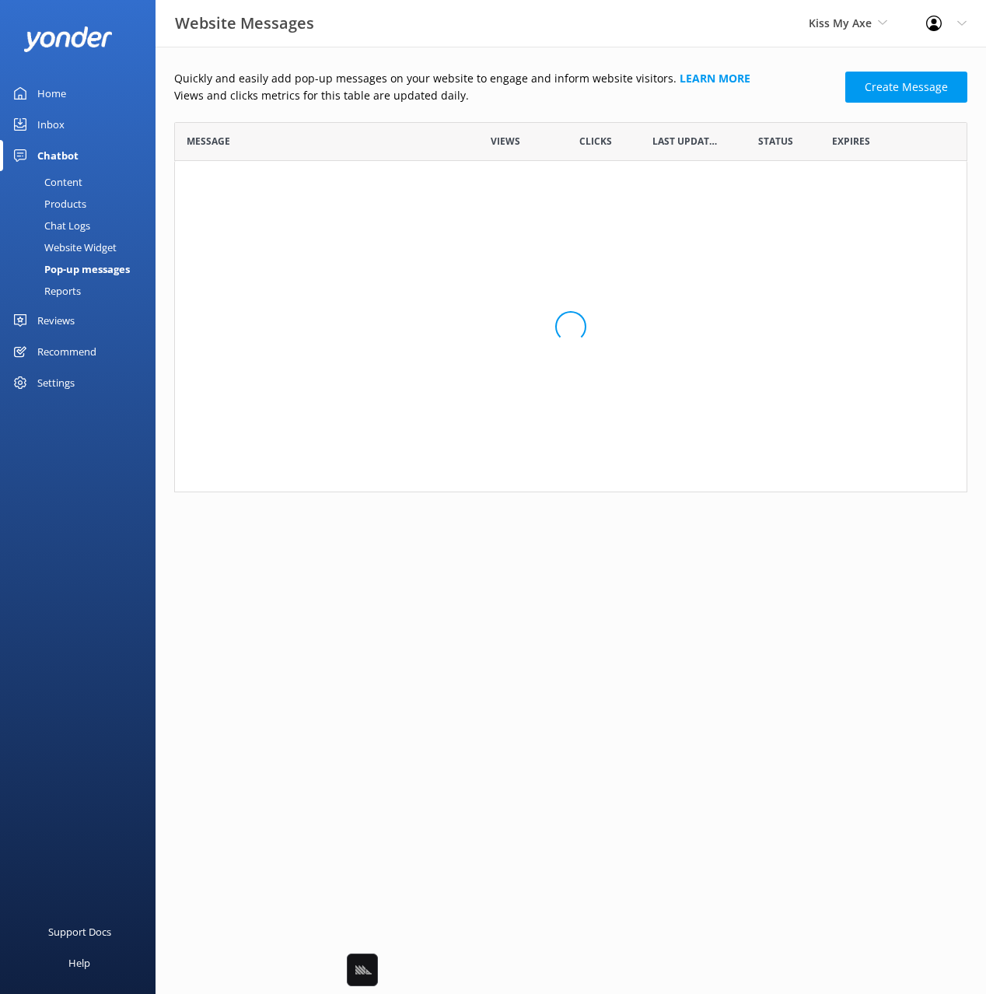
scroll to position [370, 793]
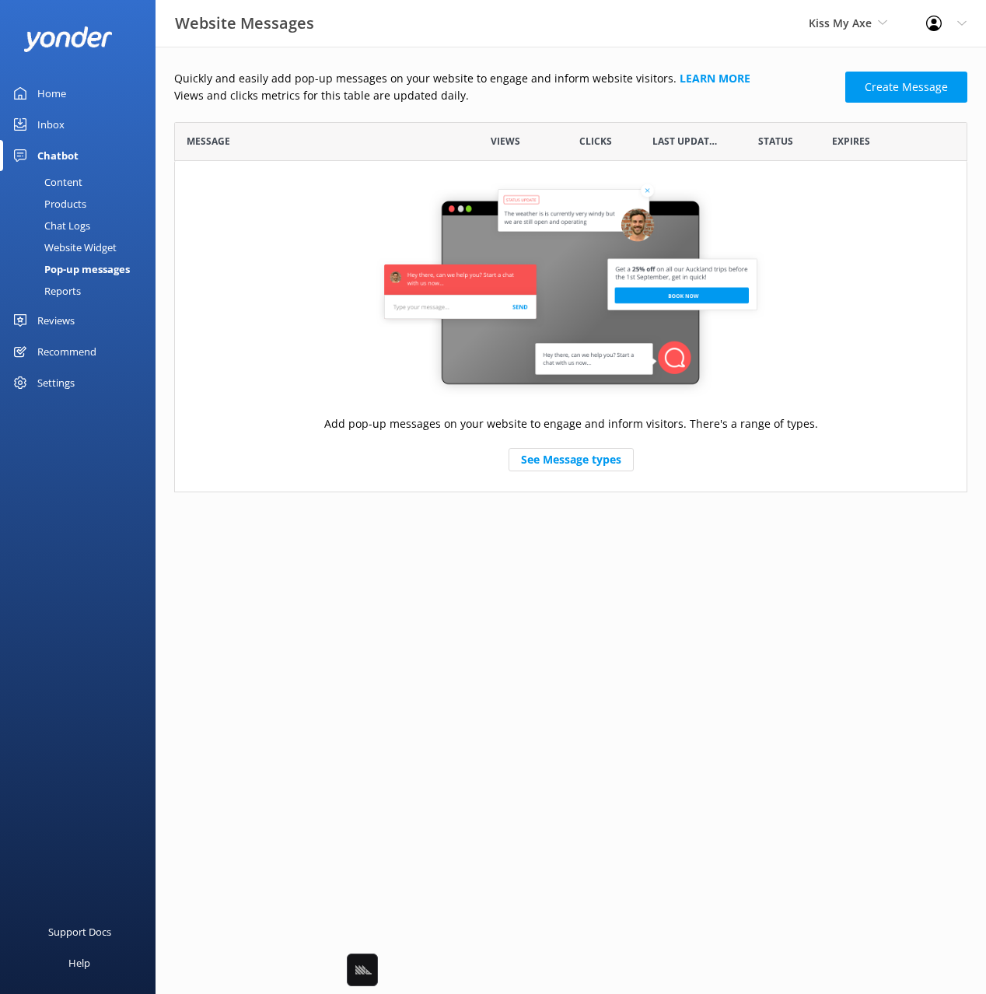
drag, startPoint x: 791, startPoint y: 69, endPoint x: 799, endPoint y: 39, distance: 31.3
click at [794, 61] on div "Quickly and easily add pop-up messages on your website to engage and inform web…" at bounding box center [571, 285] width 831 height 477
